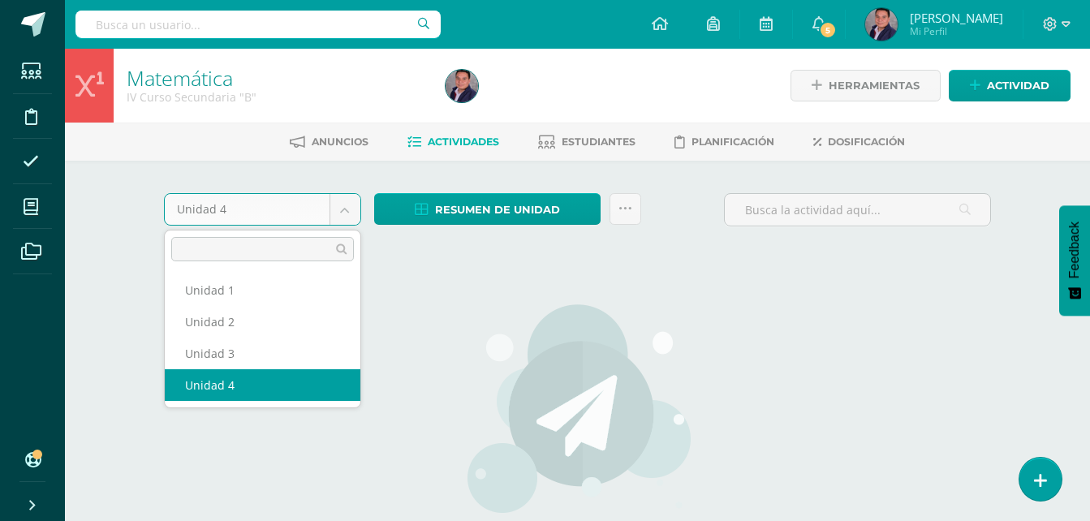
click at [352, 213] on body "Estudiantes Disciplina Asistencia Mis cursos Archivos Soporte Centro de ayuda Ú…" at bounding box center [545, 348] width 1090 height 697
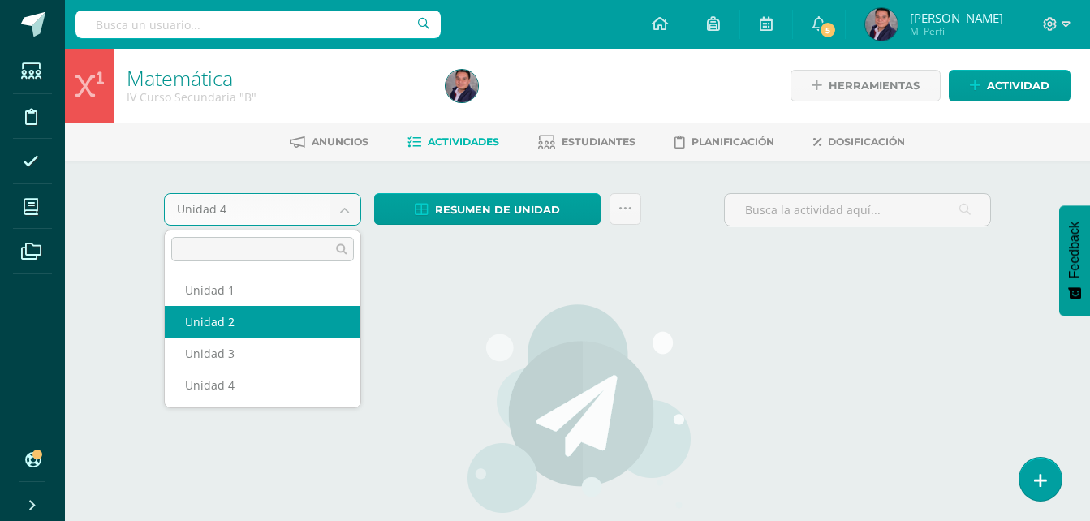
select select "Unidad 2"
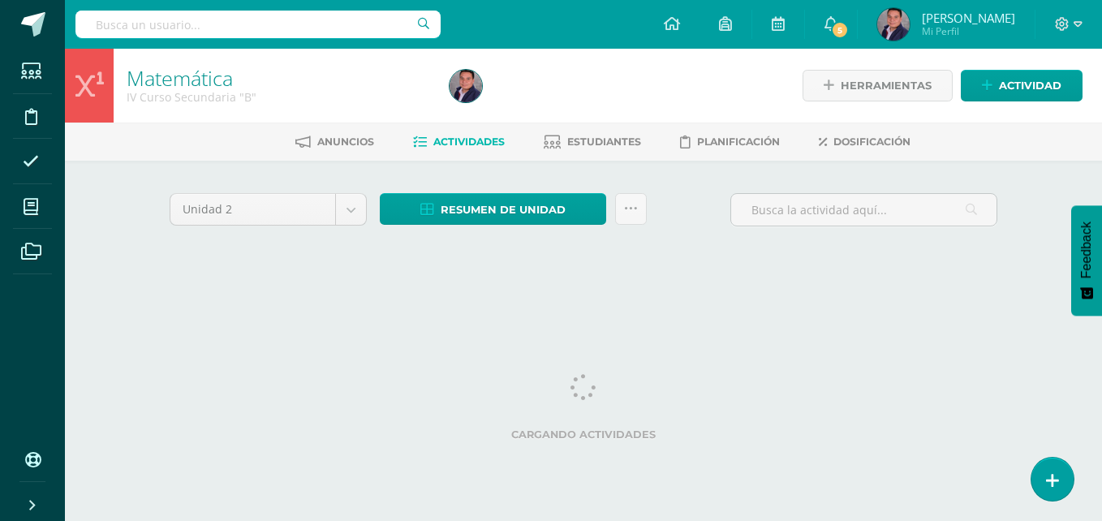
click at [352, 226] on div "Unidad 2 Unidad 1 Unidad 2 Unidad 3 Unidad 4" at bounding box center [268, 216] width 210 height 46
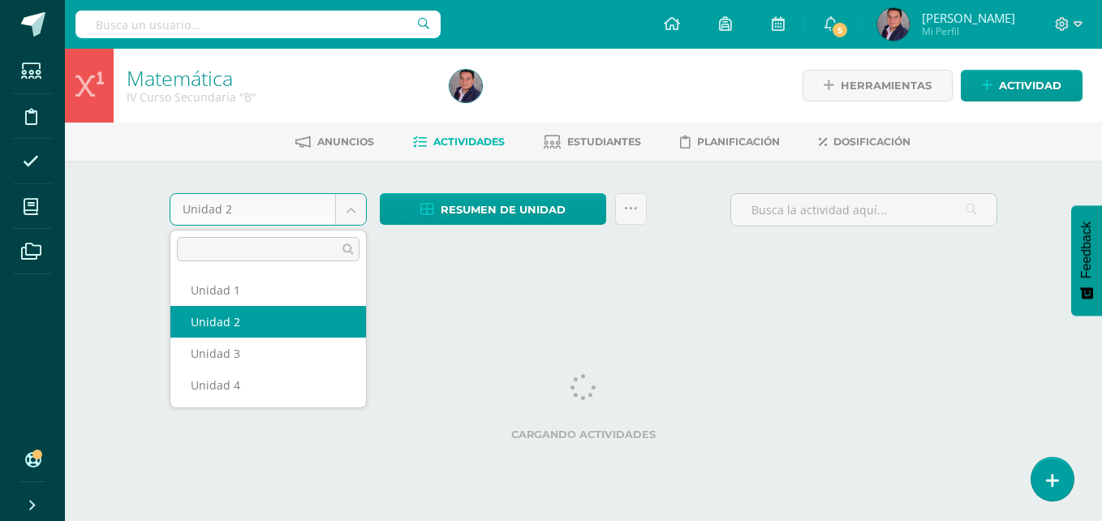
click at [355, 211] on body "Estudiantes Disciplina Asistencia Mis cursos Archivos Soporte Centro de ayuda Ú…" at bounding box center [551, 151] width 1102 height 303
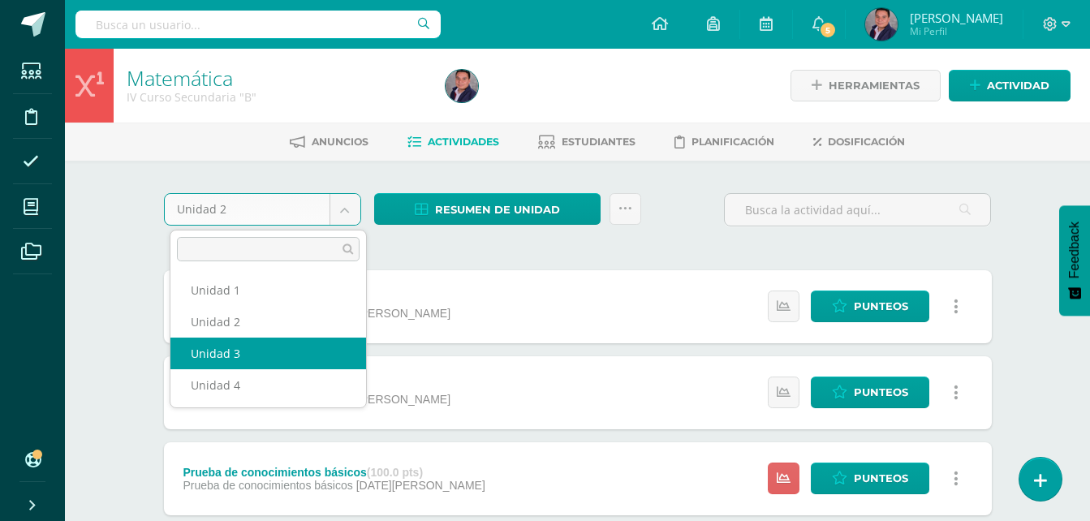
select select "Unidad 3"
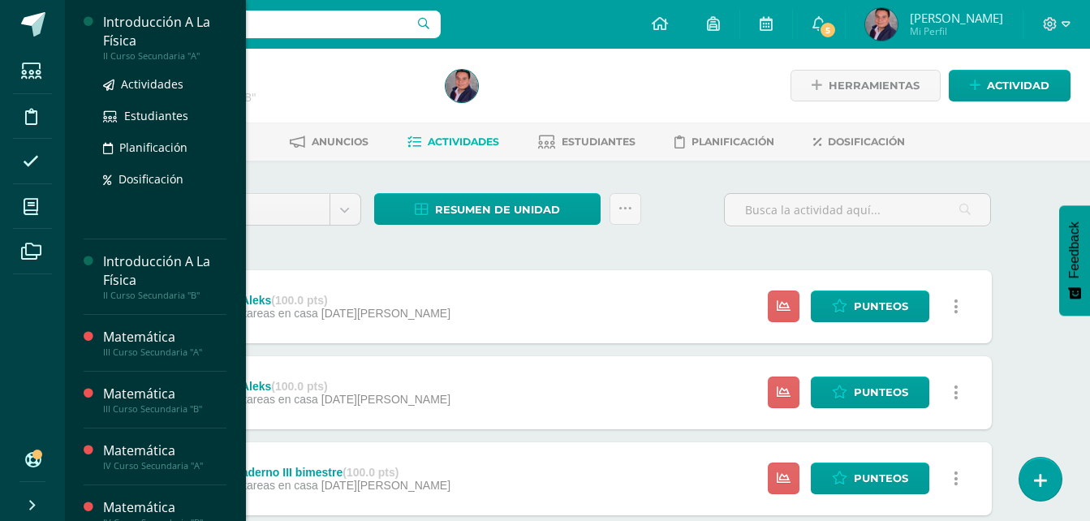
click at [144, 35] on div "Introducción A La Física" at bounding box center [164, 31] width 123 height 37
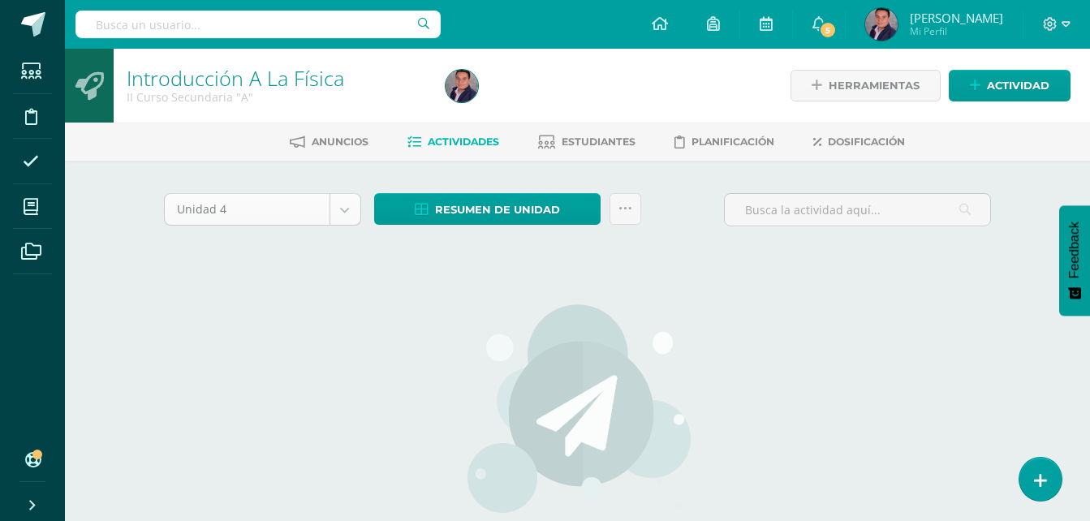
click at [346, 213] on body "Estudiantes Disciplina Asistencia Mis cursos Archivos Soporte Centro de ayuda Ú…" at bounding box center [545, 348] width 1090 height 697
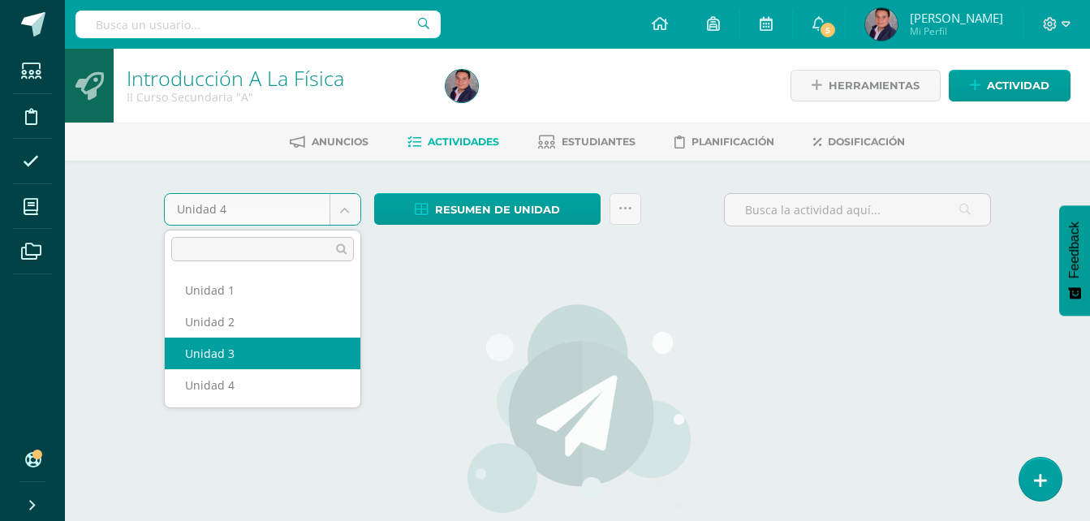
select select "Unidad 3"
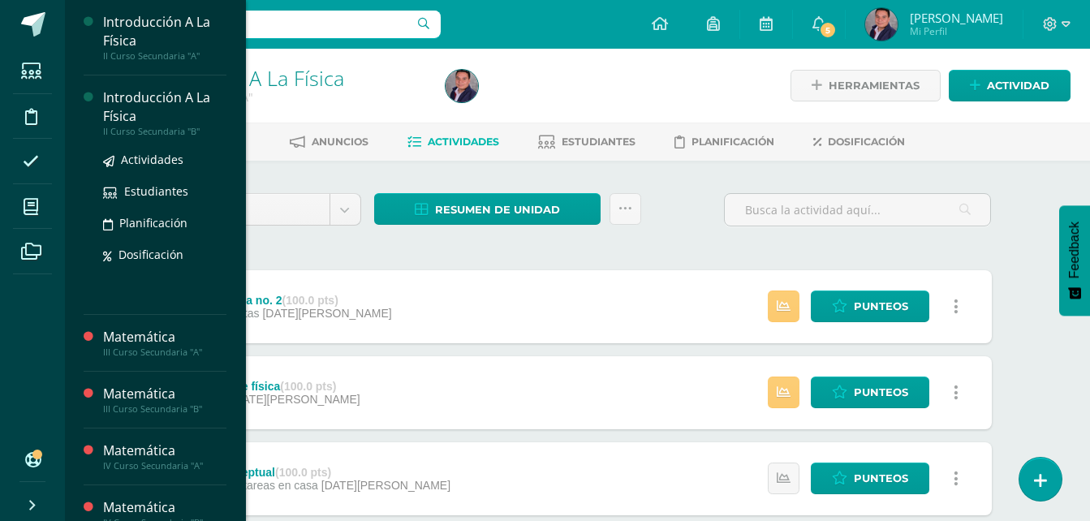
click at [176, 99] on div "Introducción A La Física" at bounding box center [164, 106] width 123 height 37
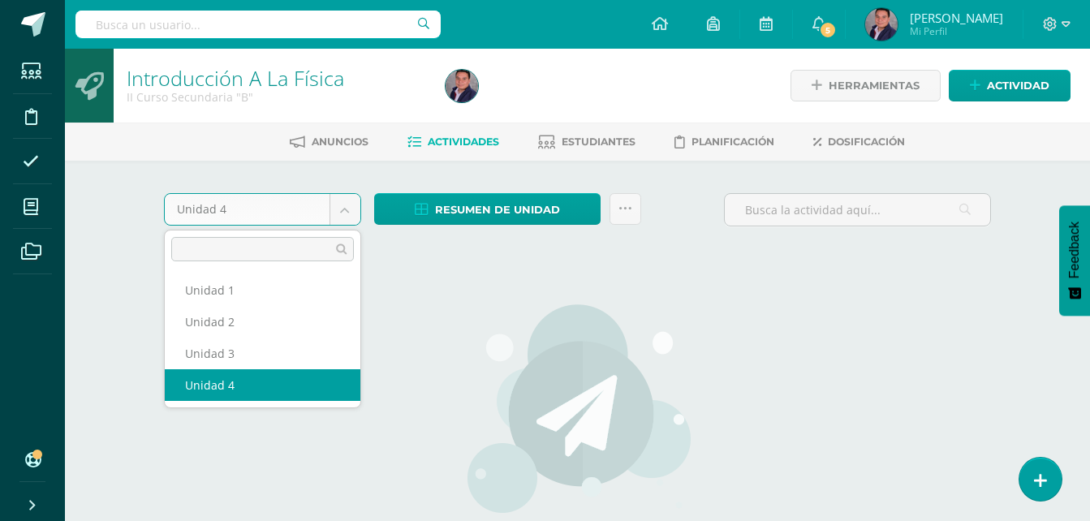
click at [347, 218] on body "Estudiantes Disciplina Asistencia Mis cursos Archivos Soporte Centro de ayuda Ú…" at bounding box center [545, 348] width 1090 height 697
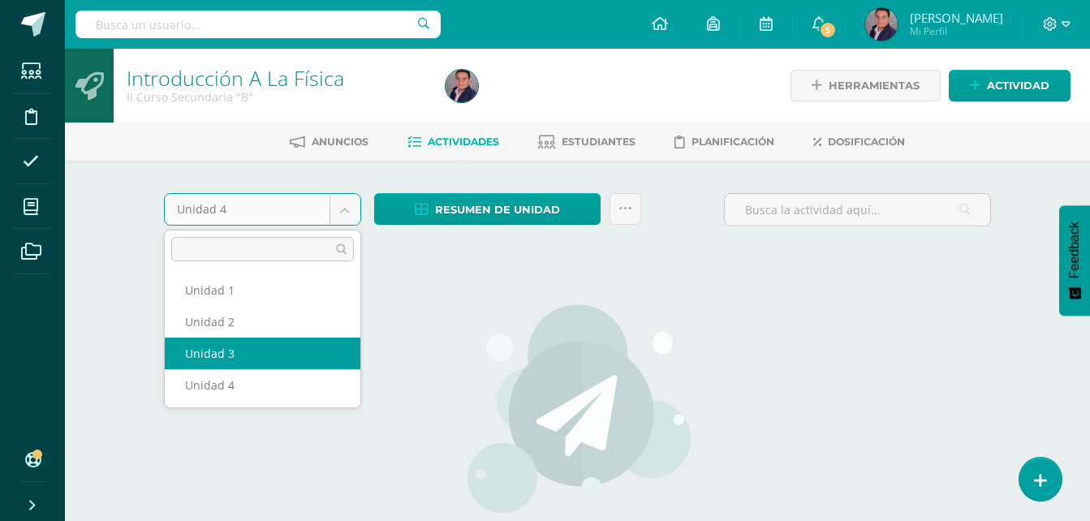
select select "Unidad 3"
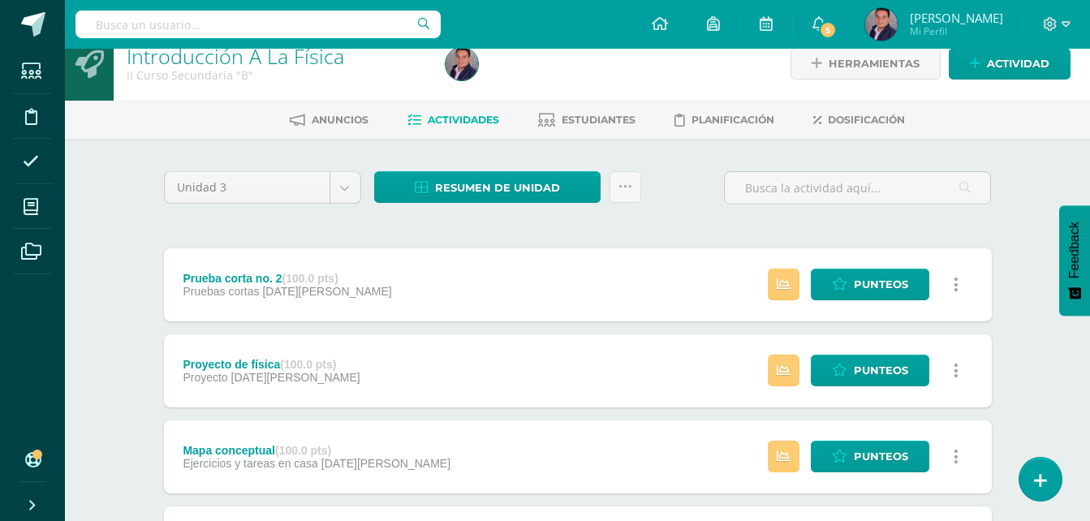
scroll to position [24, 0]
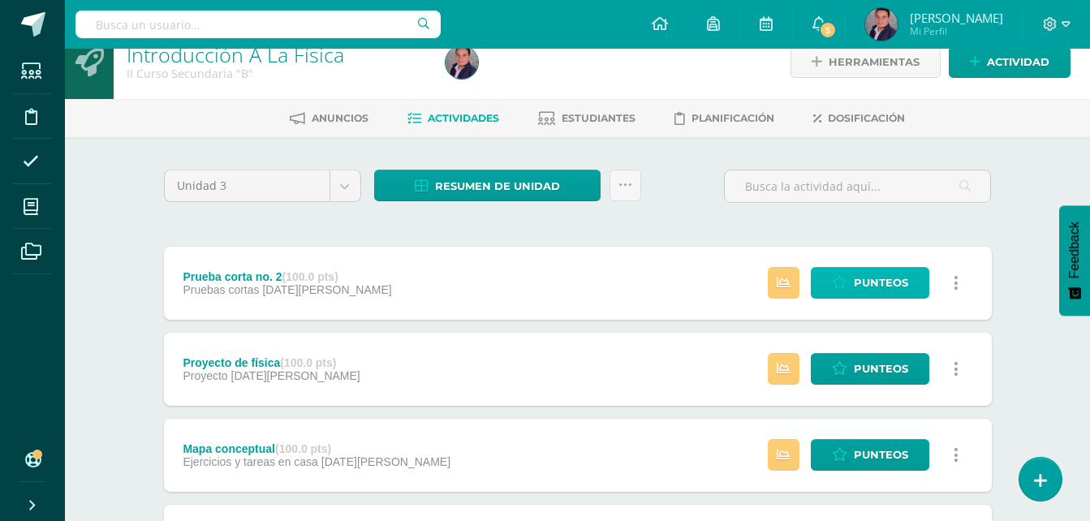
click at [861, 281] on span "Punteos" at bounding box center [881, 283] width 54 height 30
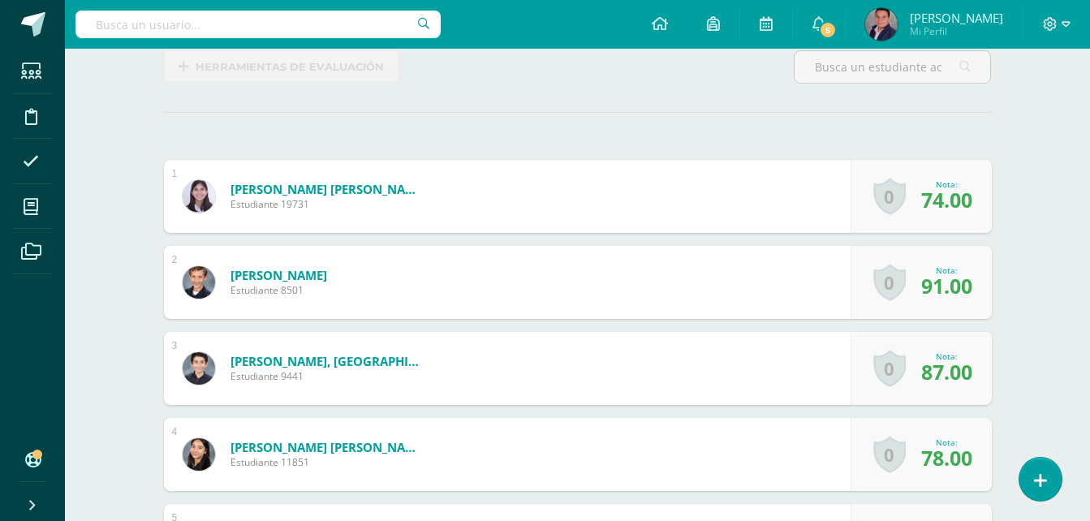
scroll to position [367, 0]
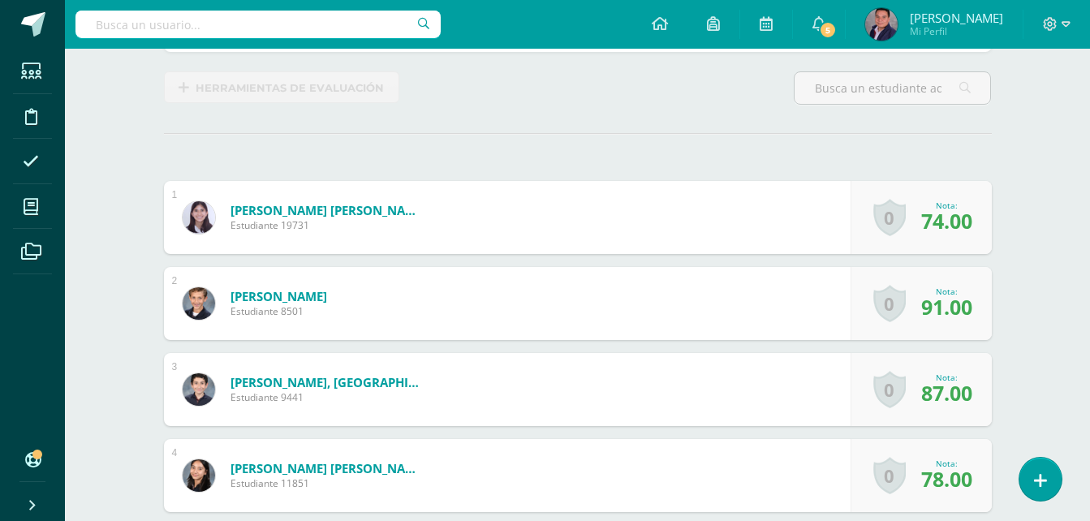
click at [947, 305] on span "91.00" at bounding box center [946, 307] width 51 height 28
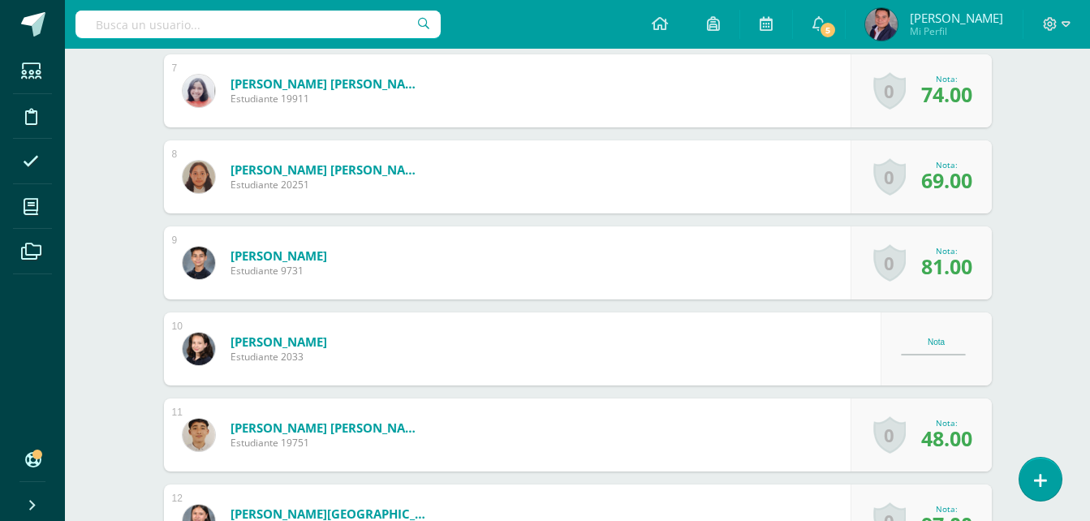
scroll to position [1031, 0]
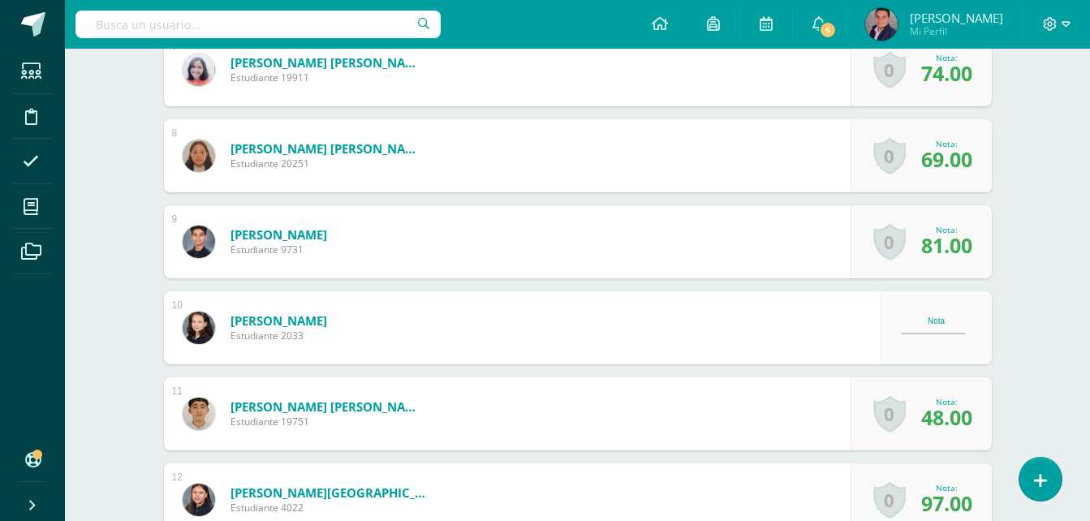
click at [936, 330] on div "Nota" at bounding box center [936, 327] width 71 height 22
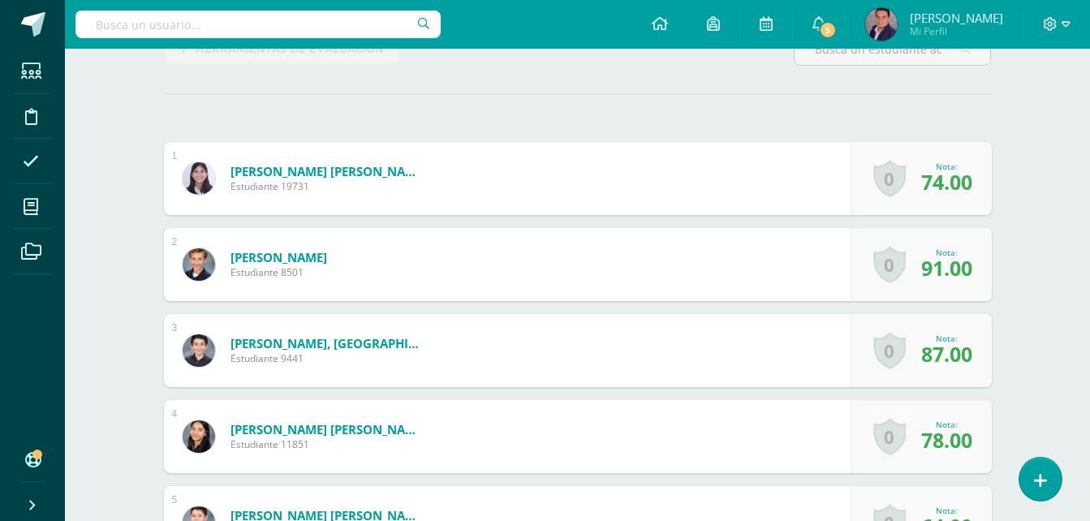
scroll to position [0, 0]
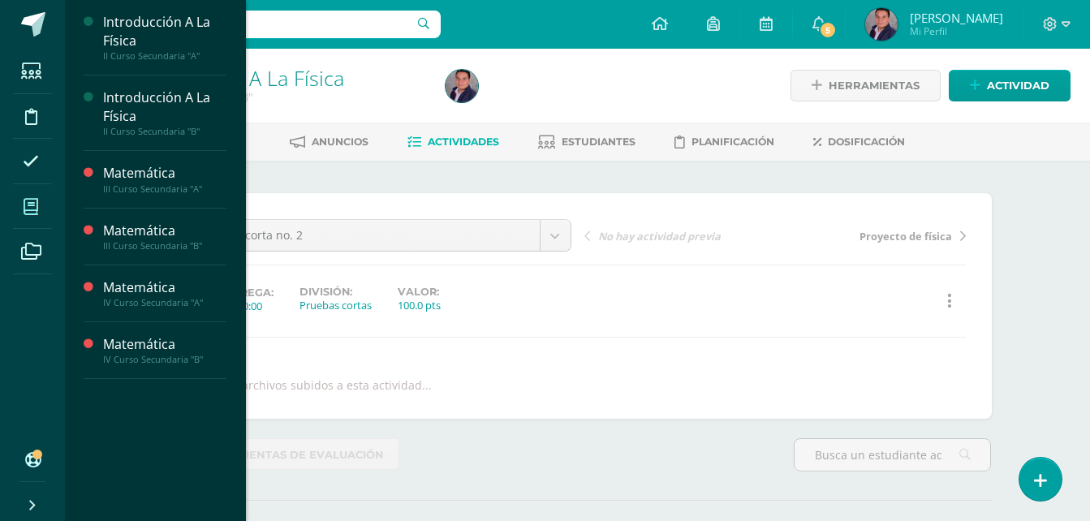
click at [31, 196] on span at bounding box center [31, 206] width 37 height 37
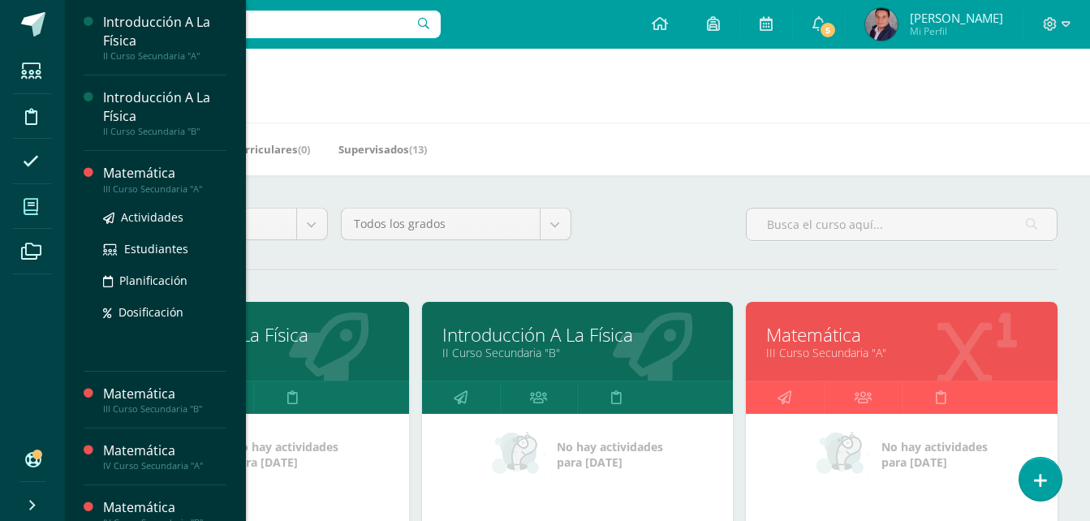
click at [137, 177] on div "Matemática" at bounding box center [164, 173] width 123 height 19
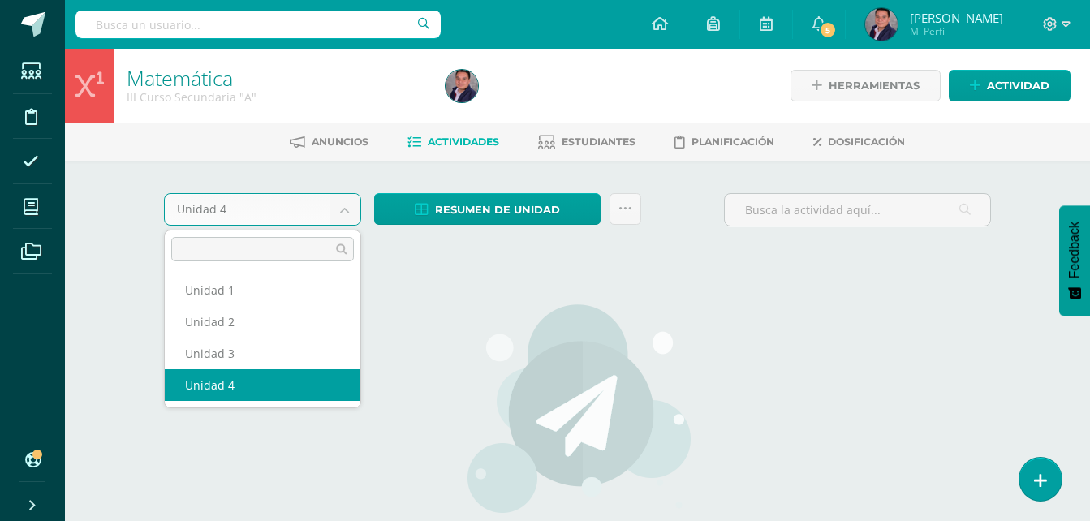
click at [349, 222] on body "Estudiantes Disciplina Asistencia Mis cursos Archivos Soporte Centro de ayuda Ú…" at bounding box center [545, 348] width 1090 height 697
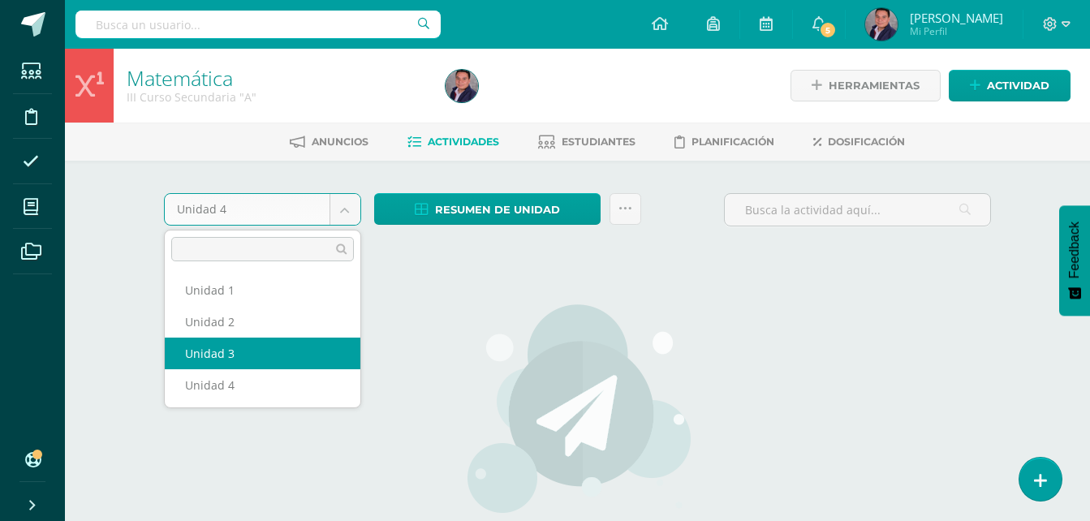
select select "Unidad 3"
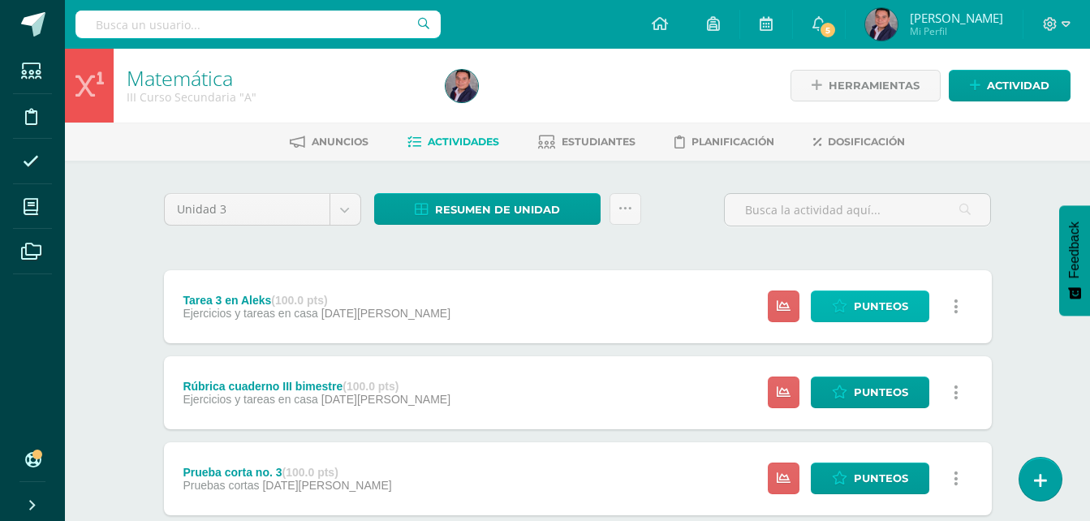
click at [875, 302] on span "Punteos" at bounding box center [881, 306] width 54 height 30
